Goal: Information Seeking & Learning: Learn about a topic

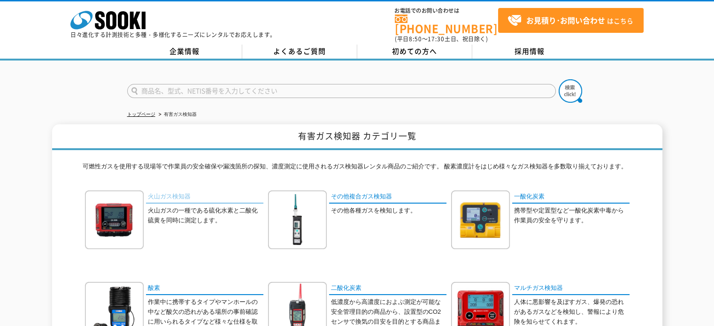
click at [183, 191] on link "火山ガス検知器" at bounding box center [204, 198] width 117 height 14
click at [550, 282] on link "マルチガス検知器" at bounding box center [570, 289] width 117 height 14
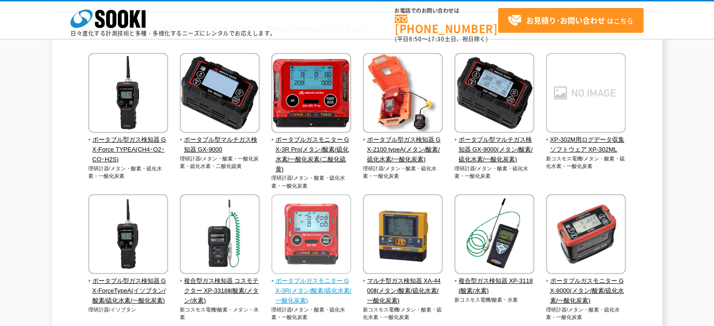
scroll to position [235, 0]
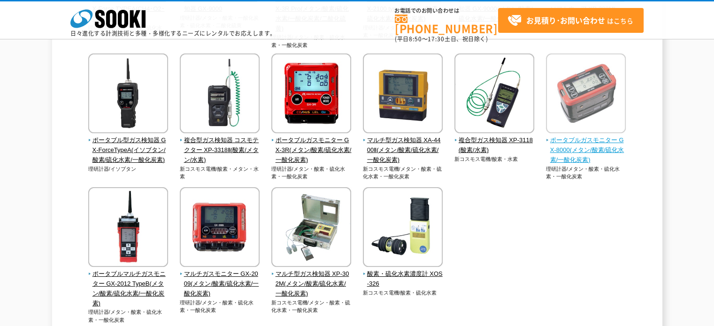
click at [589, 141] on span "ポータブルガスモニター GX-8000(メタン/酸素/硫化水素/一酸化炭素)" at bounding box center [586, 150] width 80 height 29
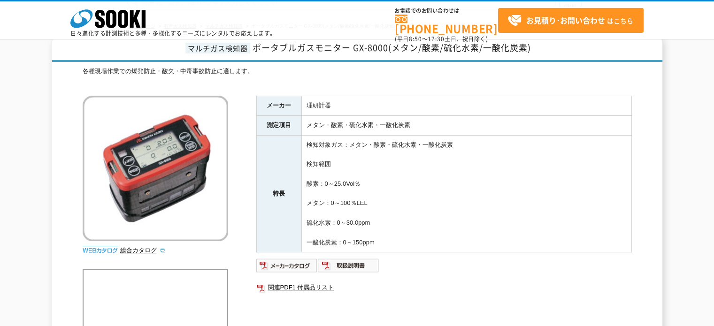
scroll to position [94, 0]
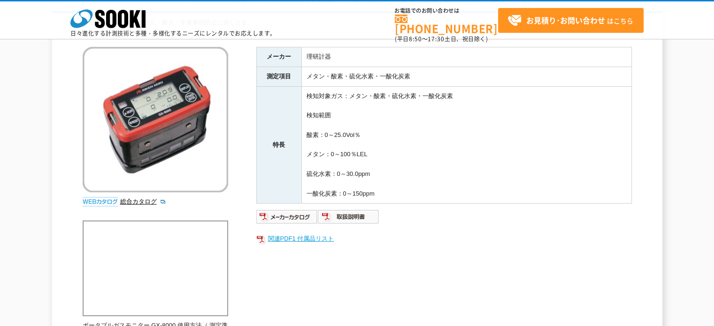
click at [445, 240] on link "関連PDF1 付属品リスト" at bounding box center [444, 239] width 376 height 12
